Goal: Check status: Check status

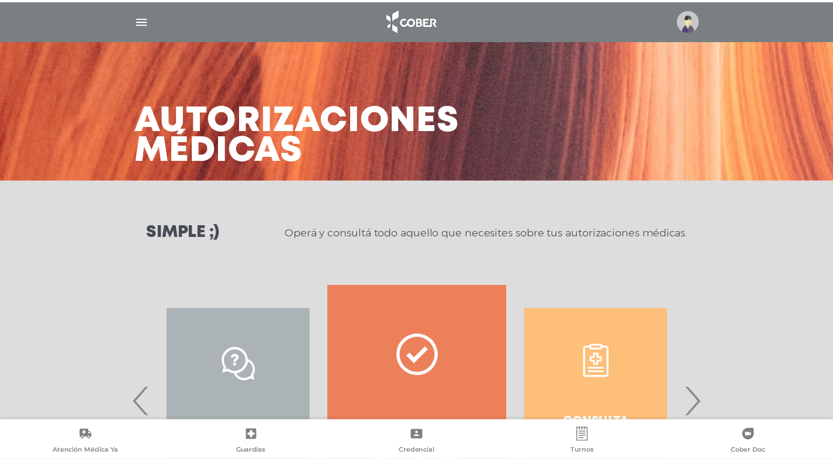
scroll to position [126, 0]
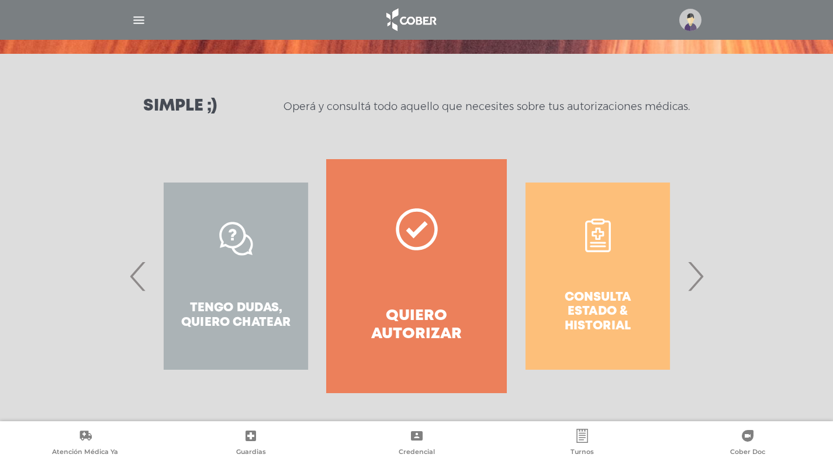
click at [683, 286] on div "Consulta estado & historial" at bounding box center [597, 276] width 181 height 234
click at [697, 285] on span "›" at bounding box center [695, 275] width 23 height 63
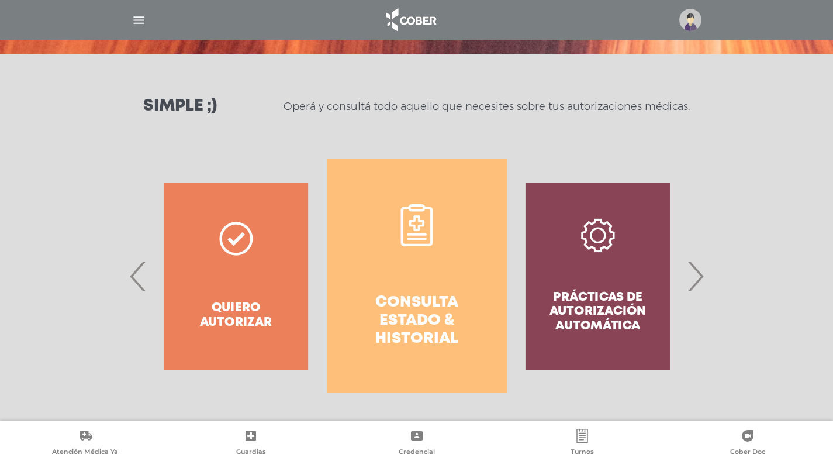
click at [375, 222] on link "Consulta estado & historial" at bounding box center [417, 276] width 181 height 234
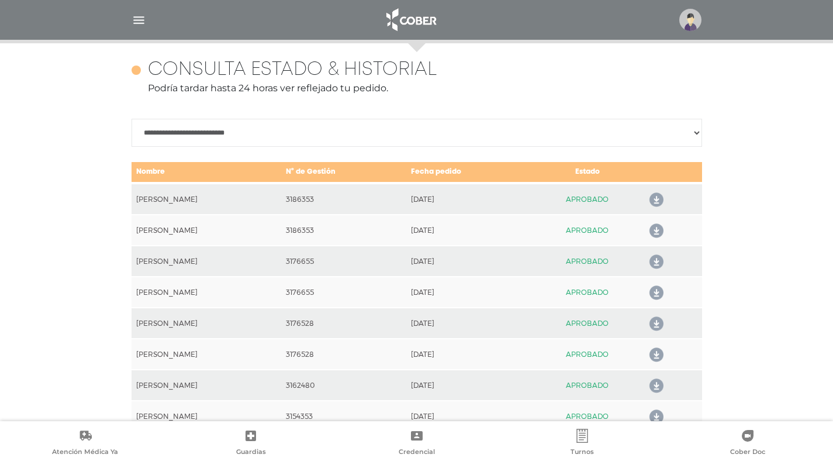
scroll to position [519, 0]
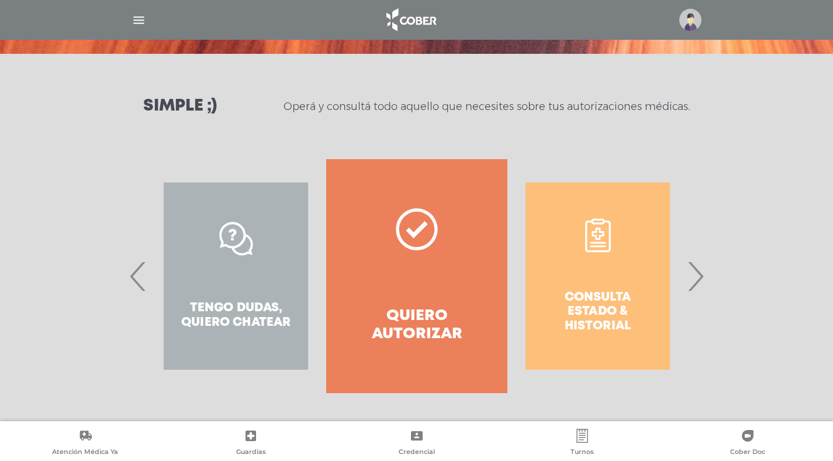
scroll to position [126, 0]
click at [706, 281] on span "›" at bounding box center [695, 275] width 23 height 63
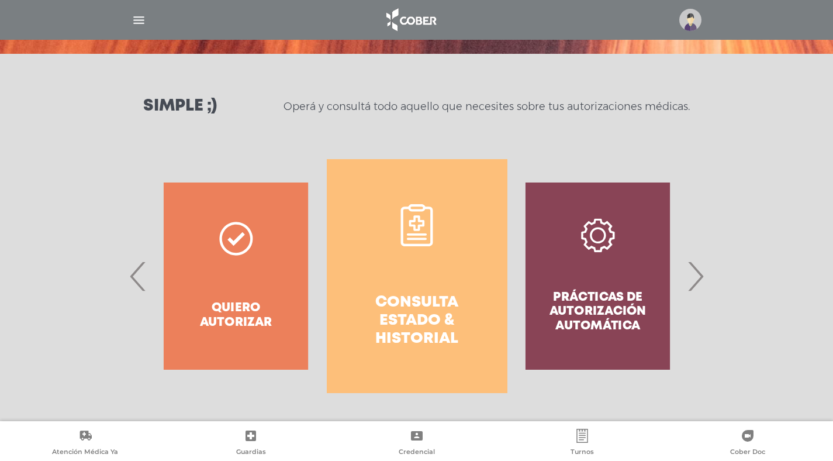
click at [437, 274] on link "Consulta estado & historial" at bounding box center [417, 276] width 181 height 234
